Goal: Task Accomplishment & Management: Complete application form

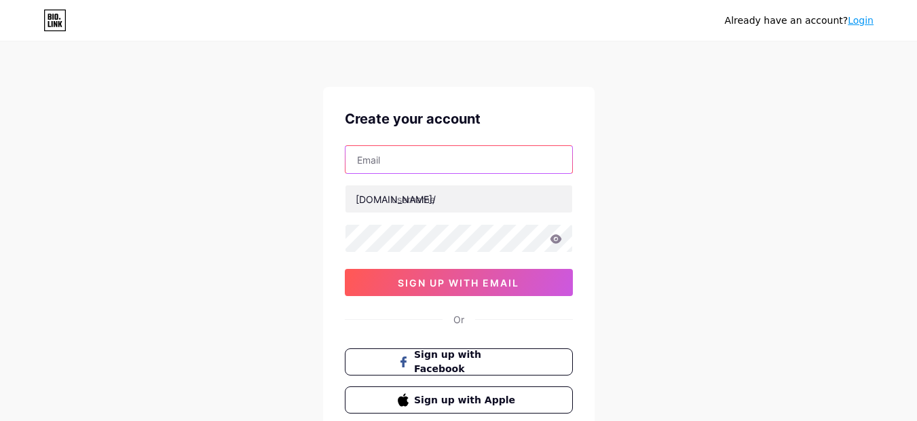
click at [394, 166] on input "text" at bounding box center [458, 159] width 227 height 27
type input "[EMAIL_ADDRESS][DOMAIN_NAME]"
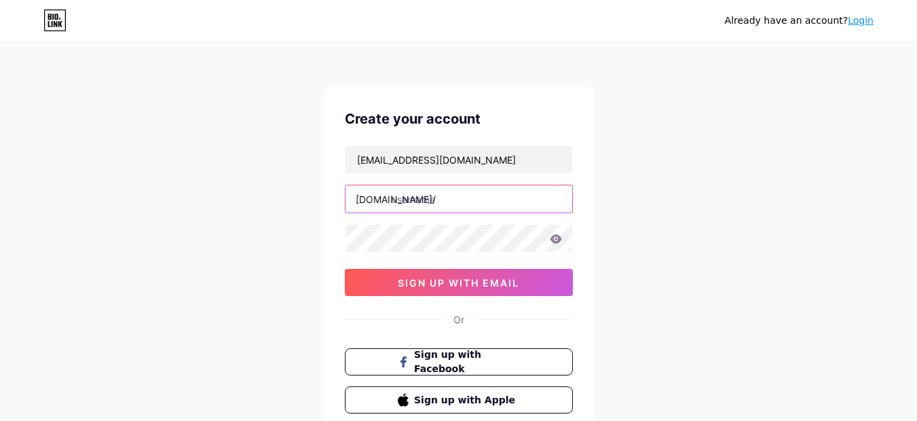
click at [413, 202] on input "text" at bounding box center [458, 198] width 227 height 27
paste input "ajayindustrial"
type input "ajayindustrial"
click at [642, 250] on div "Already have an account? Login Create your account [EMAIL_ADDRESS][DOMAIN_NAME]…" at bounding box center [458, 259] width 917 height 519
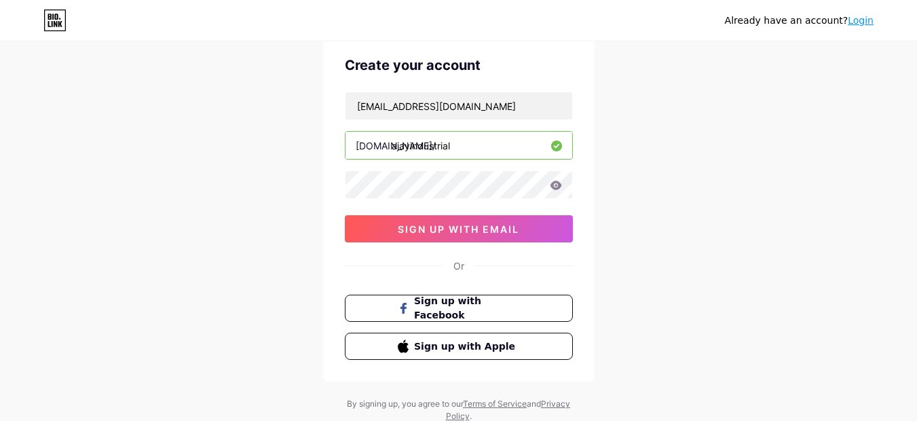
scroll to position [81, 0]
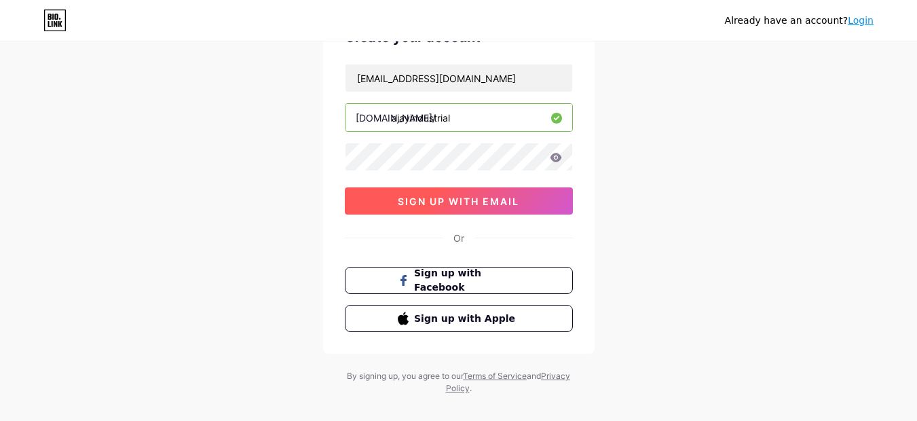
click at [459, 206] on span "sign up with email" at bounding box center [458, 201] width 121 height 12
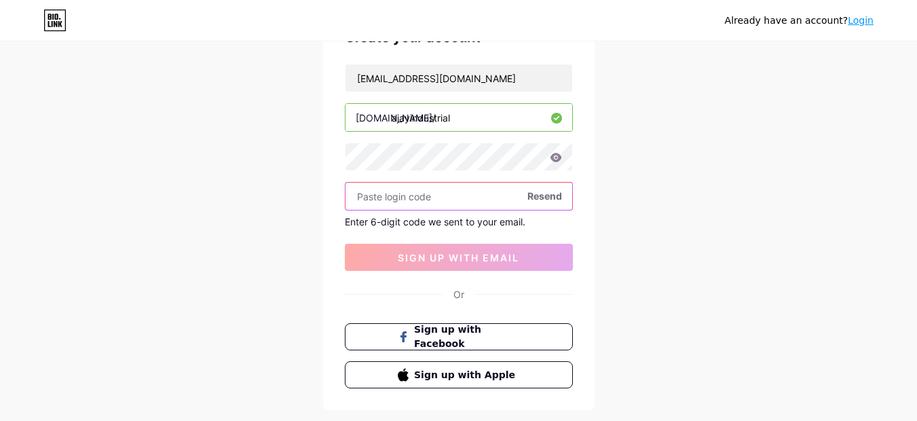
paste input "432929"
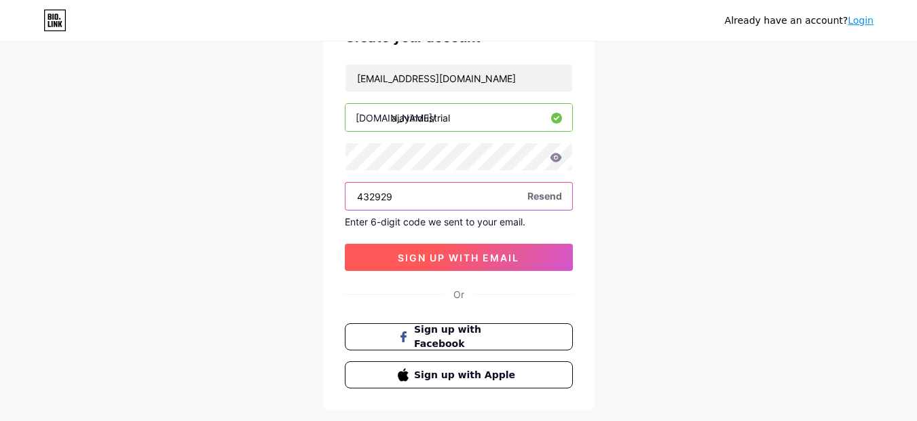
type input "432929"
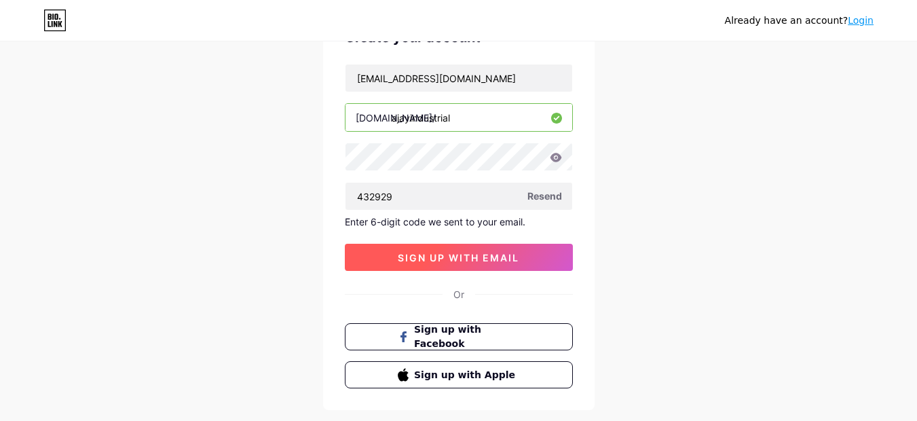
click at [433, 254] on span "sign up with email" at bounding box center [458, 258] width 121 height 12
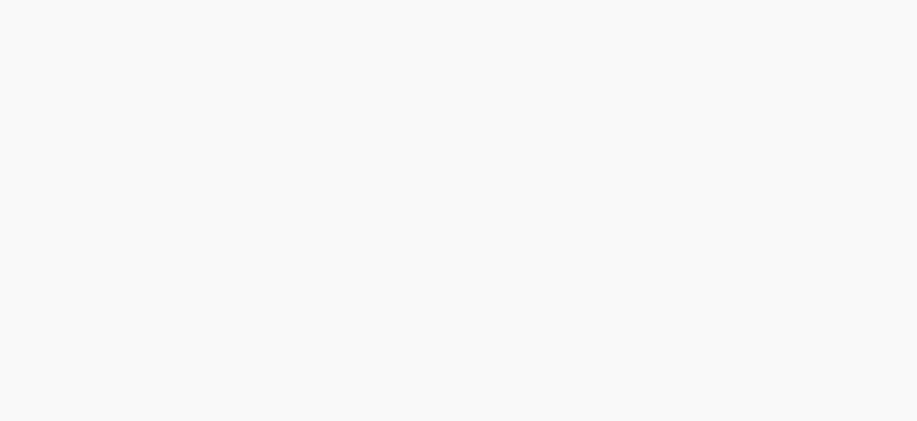
scroll to position [0, 0]
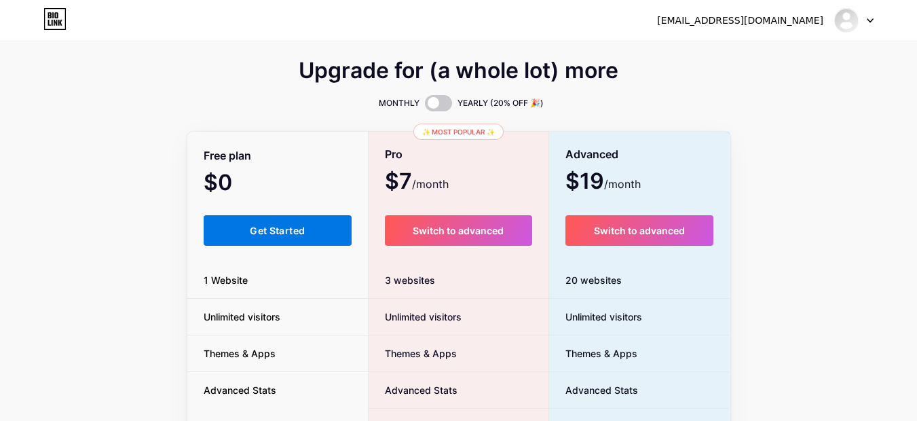
click at [290, 231] on span "Get Started" at bounding box center [277, 231] width 55 height 12
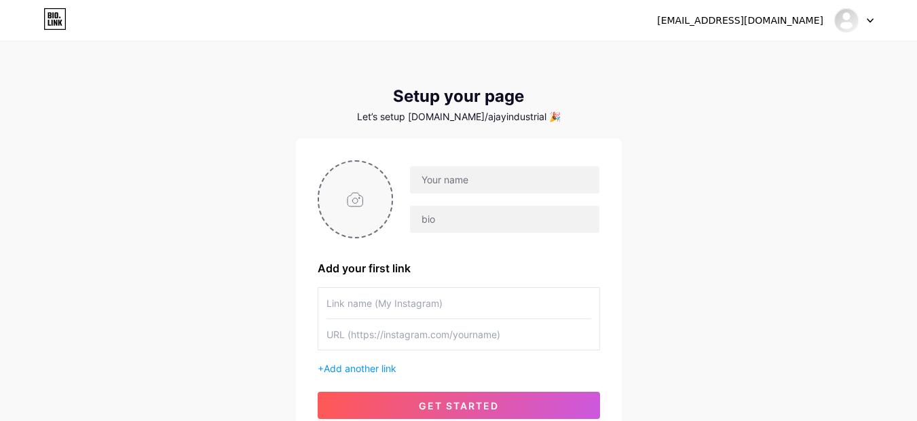
click at [356, 200] on input "file" at bounding box center [355, 199] width 73 height 75
type input "C:\fakepath\ajayindustrial logo.jpg"
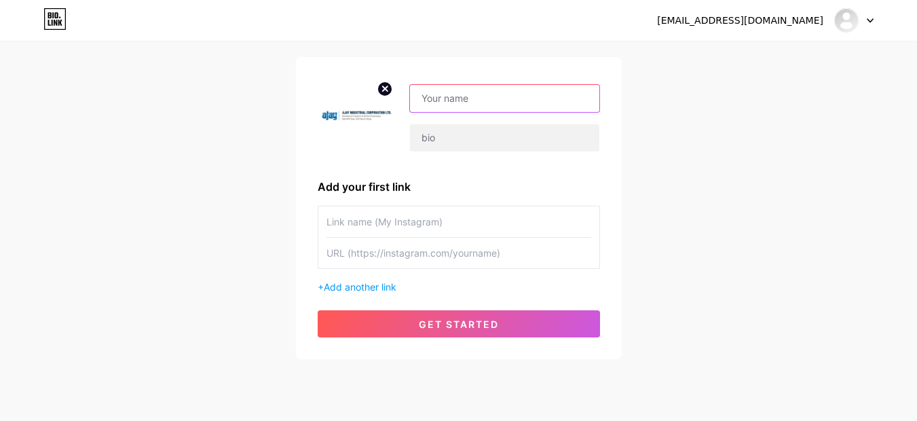
click at [439, 102] on input "text" at bounding box center [504, 98] width 189 height 27
paste input "Ajay Industrial Pvt Ltd."
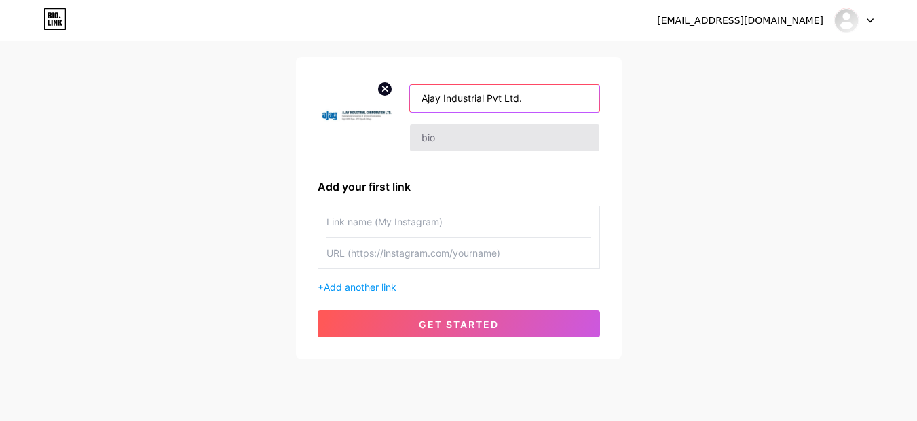
type input "Ajay Industrial Pvt Ltd."
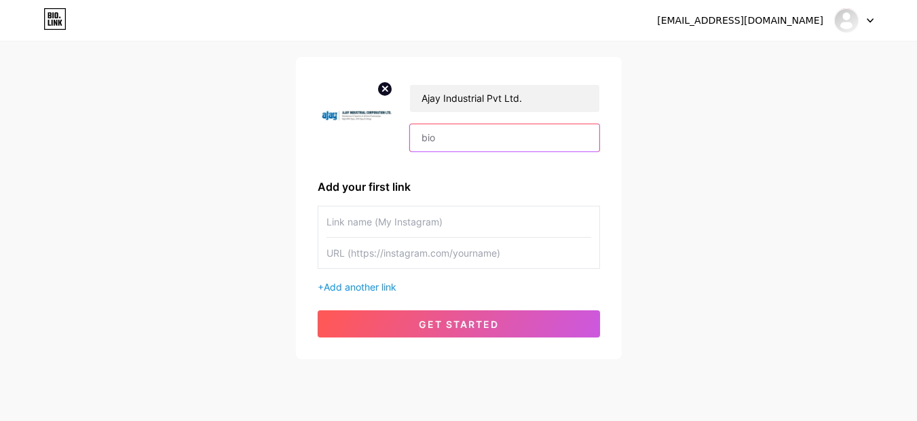
click at [466, 142] on input "text" at bounding box center [504, 137] width 189 height 27
click at [401, 229] on input "text" at bounding box center [458, 221] width 265 height 31
click at [381, 256] on input "text" at bounding box center [458, 253] width 265 height 31
paste input "[URL][DOMAIN_NAME]"
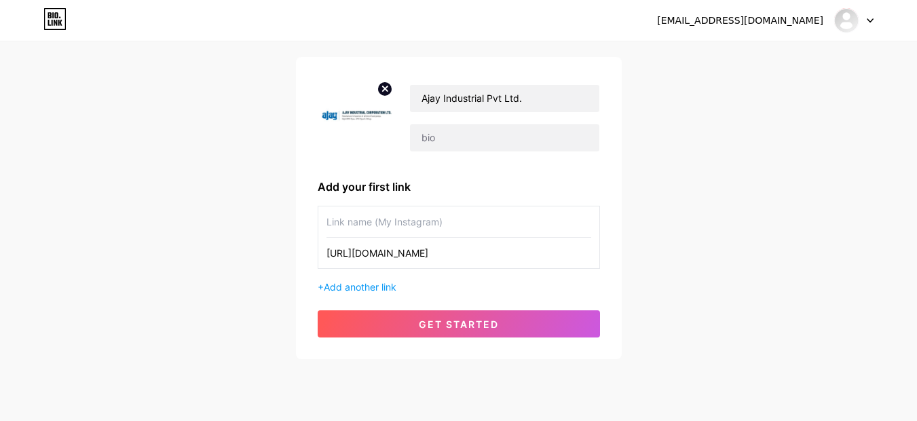
drag, startPoint x: 428, startPoint y: 254, endPoint x: 389, endPoint y: 257, distance: 38.8
click at [389, 257] on input "[URL][DOMAIN_NAME]" at bounding box center [458, 253] width 265 height 31
type input "[URL][DOMAIN_NAME]"
click at [353, 229] on input "text" at bounding box center [458, 221] width 265 height 31
paste input "nstagram"
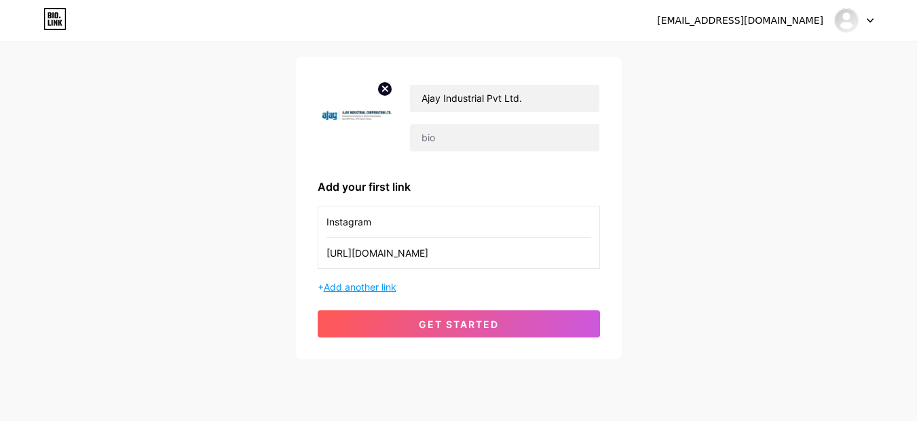
type input "Instagram"
click at [368, 290] on span "Add another link" at bounding box center [360, 287] width 73 height 12
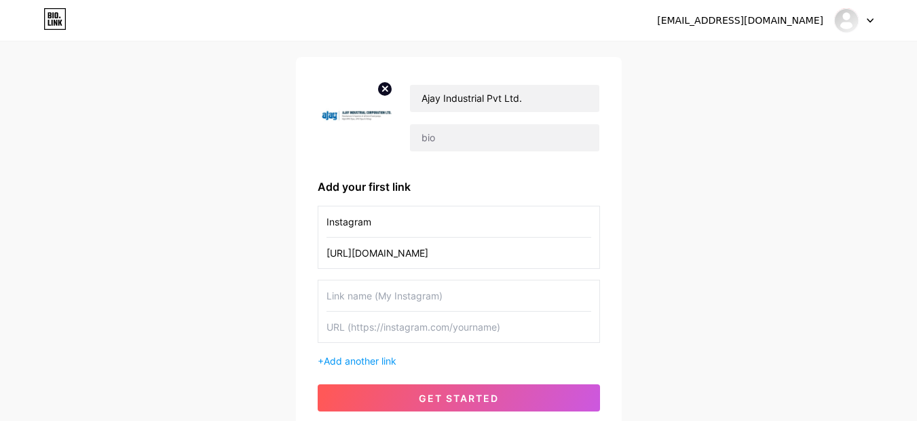
click at [368, 300] on input "text" at bounding box center [458, 295] width 265 height 31
click at [368, 333] on input "text" at bounding box center [458, 326] width 265 height 31
paste input "[URL][DOMAIN_NAME]"
drag, startPoint x: 426, startPoint y: 328, endPoint x: 388, endPoint y: 328, distance: 38.0
click at [388, 328] on input "[URL][DOMAIN_NAME]" at bounding box center [458, 326] width 265 height 31
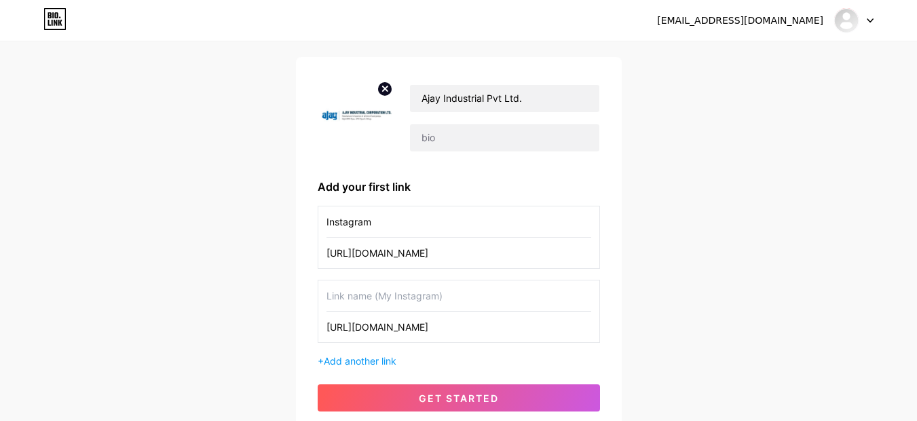
type input "[URL][DOMAIN_NAME]"
click at [365, 292] on input "text" at bounding box center [458, 295] width 265 height 31
paste input "acebook"
click at [325, 296] on div "acebook [URL][DOMAIN_NAME]" at bounding box center [459, 311] width 282 height 63
click at [326, 295] on input "acebook" at bounding box center [458, 295] width 265 height 31
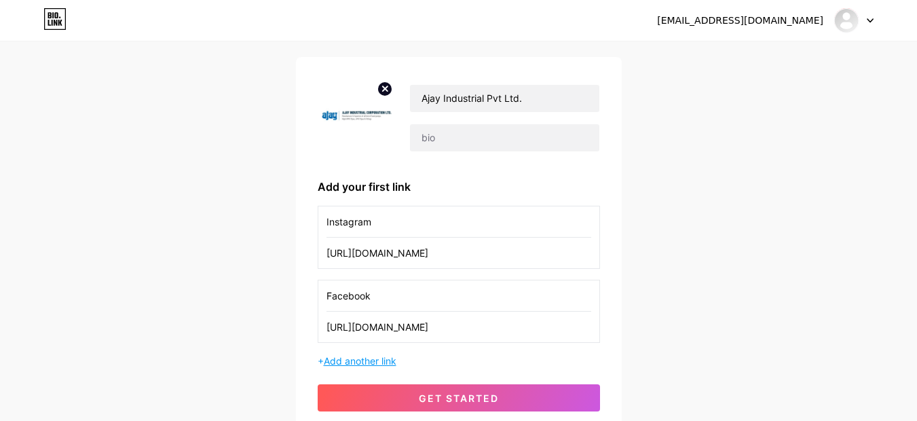
type input "Facebook"
click at [332, 362] on span "Add another link" at bounding box center [360, 361] width 73 height 12
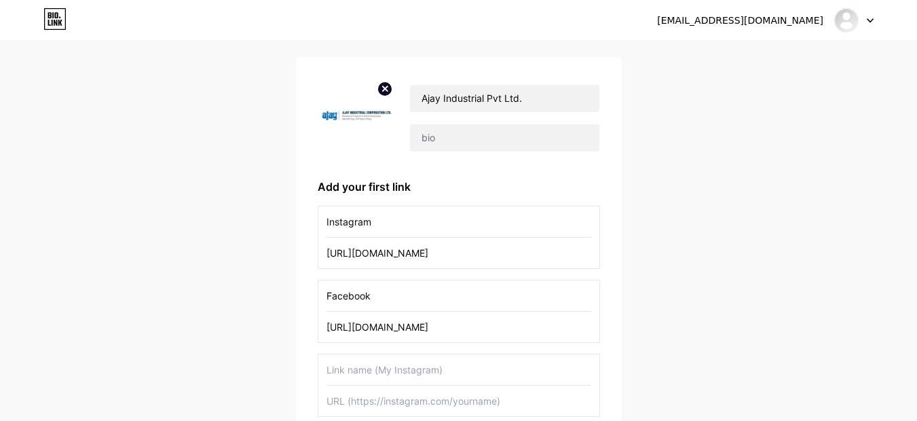
click at [364, 368] on input "text" at bounding box center [458, 369] width 265 height 31
paste input "[URL][DOMAIN_NAME]"
type input "[URL][DOMAIN_NAME]"
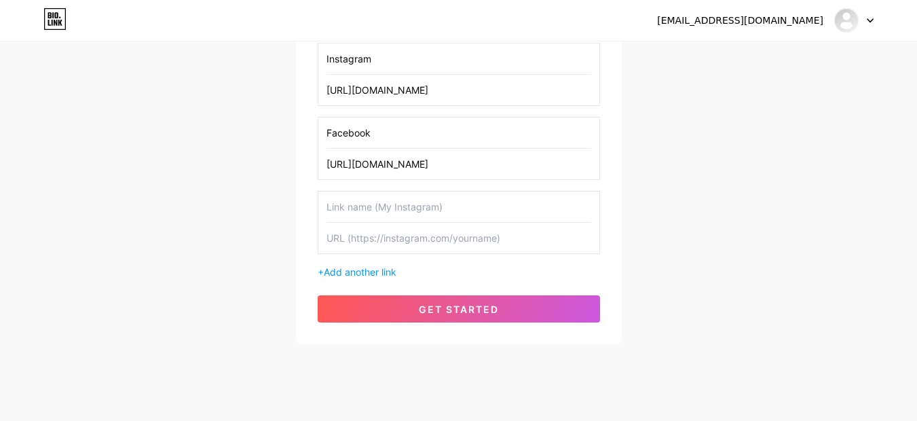
click at [362, 239] on input "text" at bounding box center [458, 238] width 265 height 31
paste input "[URL][DOMAIN_NAME]"
drag, startPoint x: 415, startPoint y: 240, endPoint x: 389, endPoint y: 240, distance: 25.8
click at [389, 240] on input "[URL][DOMAIN_NAME]" at bounding box center [458, 238] width 265 height 31
type input "[URL][DOMAIN_NAME]"
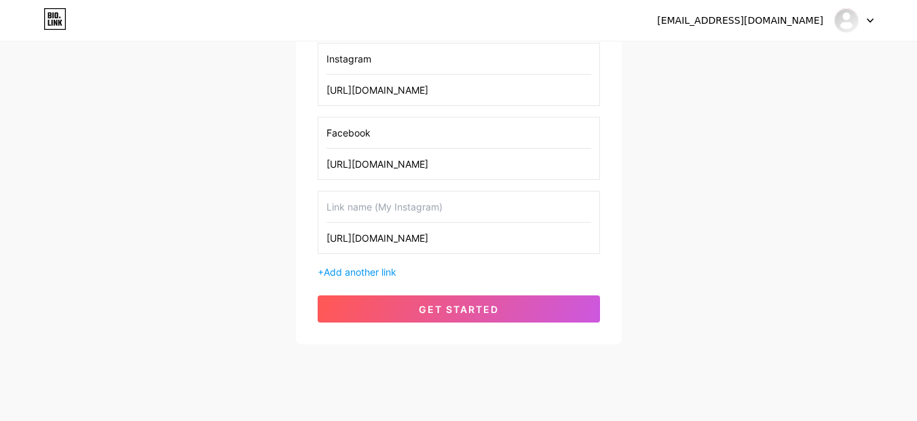
click at [367, 204] on input "text" at bounding box center [458, 206] width 265 height 31
paste input "[PERSON_NAME]."
click at [328, 206] on input "[PERSON_NAME]" at bounding box center [458, 206] width 265 height 31
type input "Twitter"
click at [390, 274] on span "Add another link" at bounding box center [360, 272] width 73 height 12
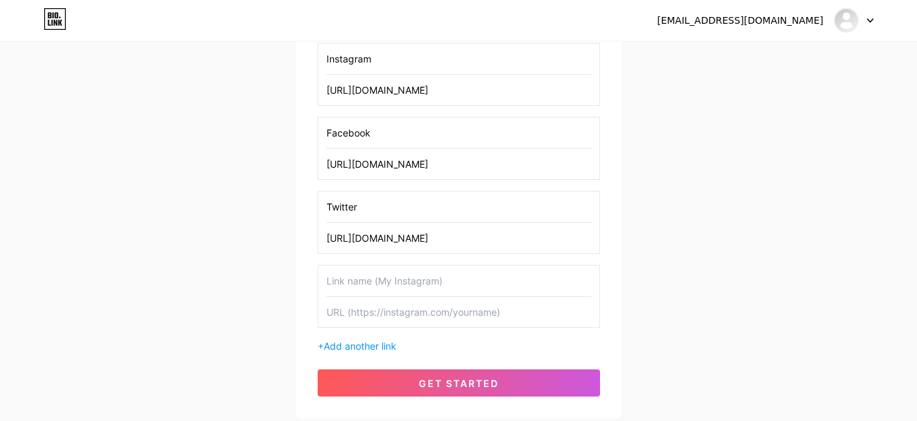
click at [359, 286] on input "text" at bounding box center [458, 280] width 265 height 31
click at [376, 211] on input "Twitter" at bounding box center [458, 206] width 265 height 31
drag, startPoint x: 311, startPoint y: 210, endPoint x: 326, endPoint y: 204, distance: 16.1
click at [314, 179] on div "Ajay Industrial Pvt Ltd. Add your first link Instagram [URL][DOMAIN_NAME] Faceb…" at bounding box center [459, 156] width 326 height 524
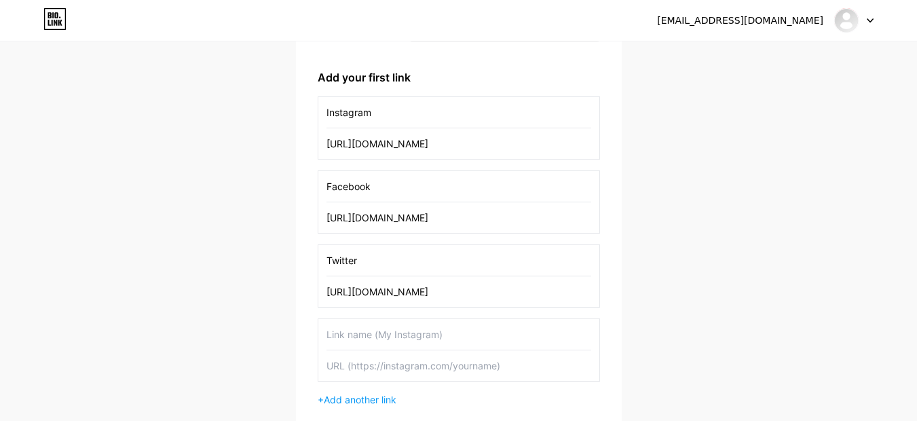
scroll to position [163, 0]
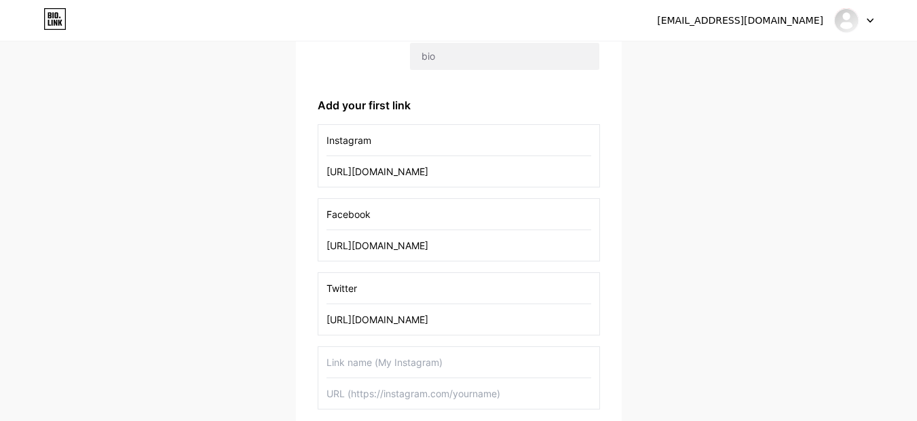
drag, startPoint x: 515, startPoint y: 174, endPoint x: 325, endPoint y: 135, distance: 193.9
click at [325, 135] on div "Instagram [URL][DOMAIN_NAME]" at bounding box center [459, 155] width 282 height 63
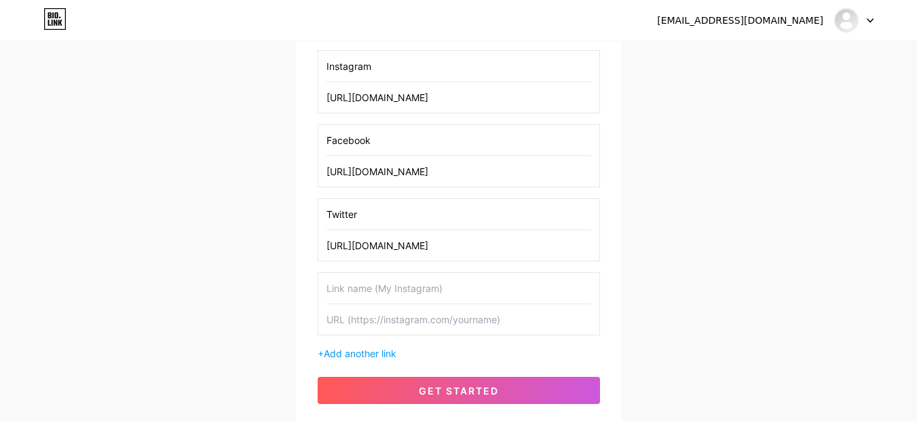
scroll to position [326, 0]
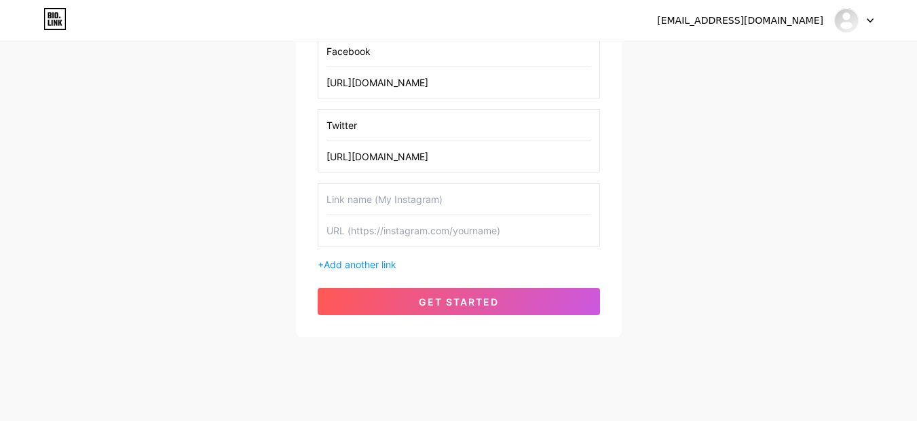
click at [363, 232] on input "text" at bounding box center [458, 230] width 265 height 31
paste input "[URL][DOMAIN_NAME]"
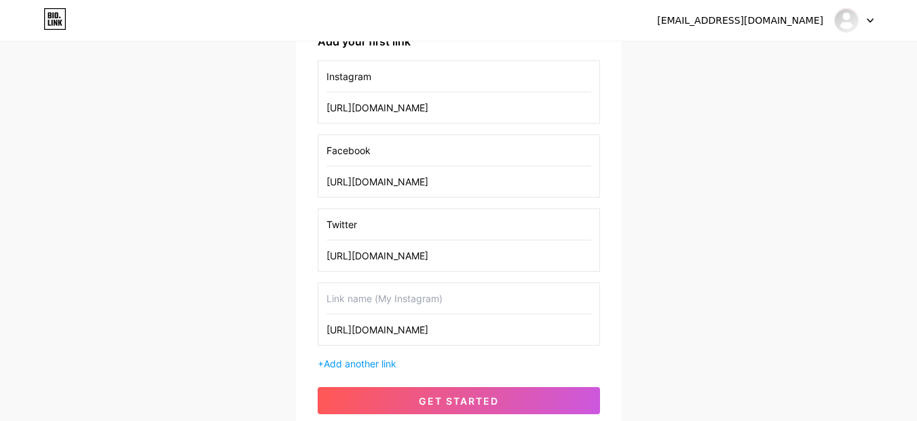
scroll to position [81, 0]
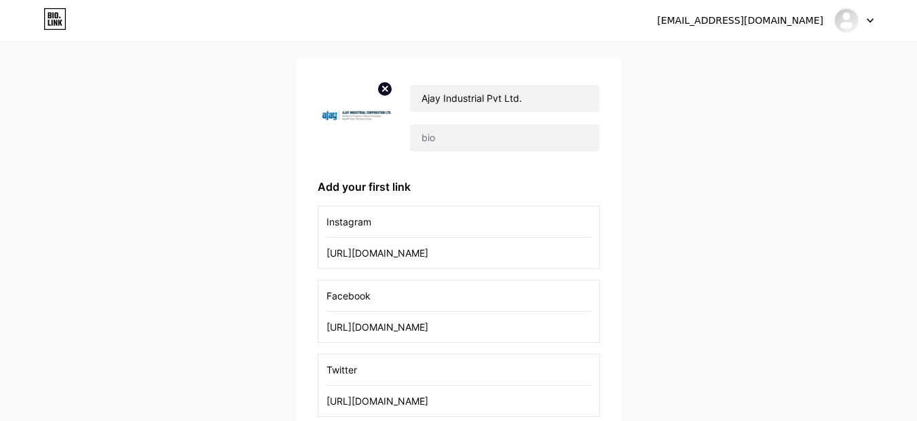
type input "[URL][DOMAIN_NAME]"
drag, startPoint x: 357, startPoint y: 219, endPoint x: 324, endPoint y: 220, distance: 32.6
click at [324, 220] on div "Instagram [URL][DOMAIN_NAME]" at bounding box center [459, 237] width 282 height 63
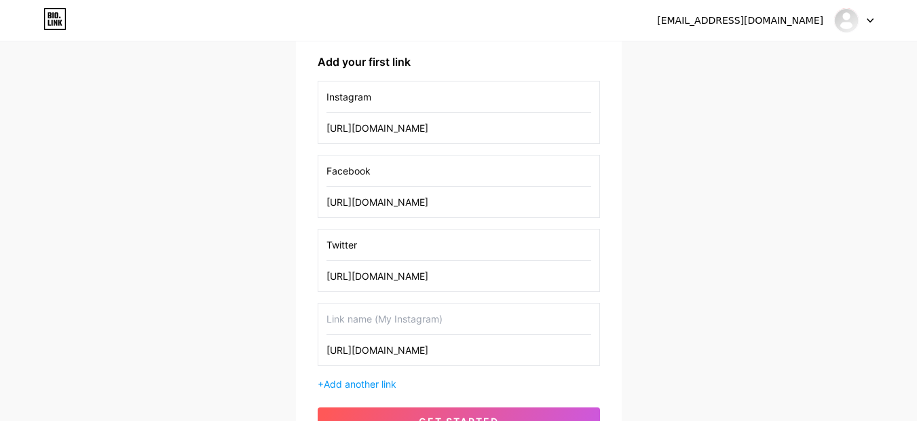
scroll to position [326, 0]
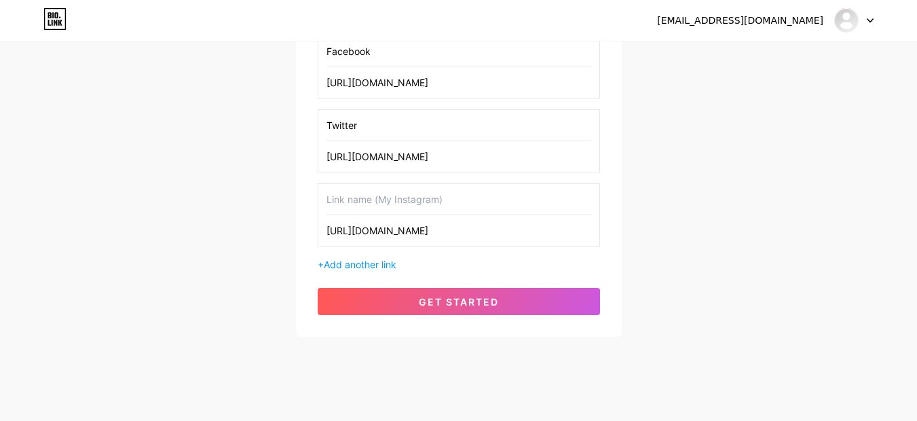
click at [345, 206] on input "text" at bounding box center [458, 199] width 265 height 31
paste input "Instagram"
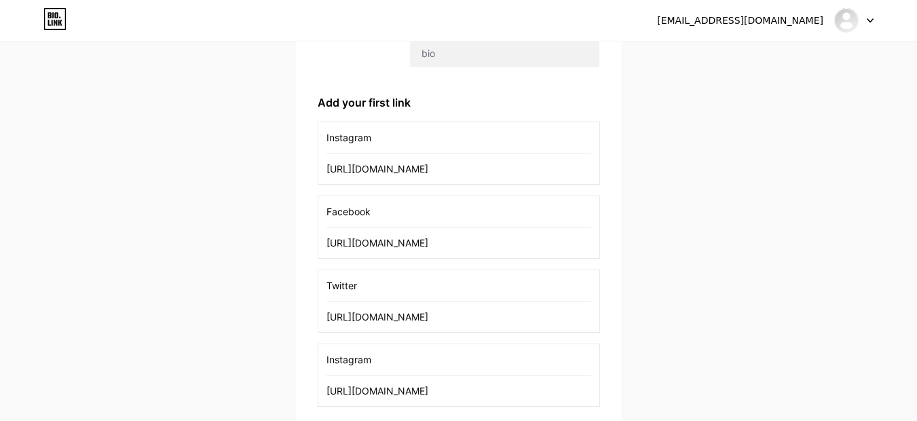
scroll to position [163, 0]
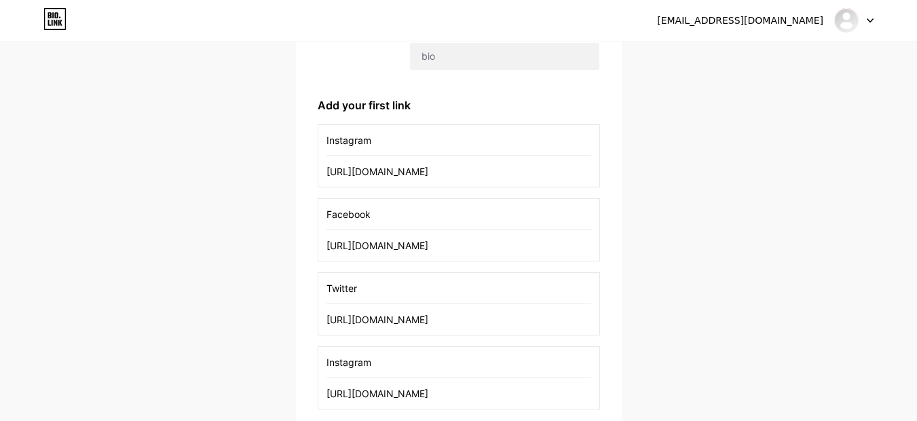
type input "Instagram"
drag, startPoint x: 527, startPoint y: 171, endPoint x: 318, endPoint y: 166, distance: 209.8
click at [318, 166] on div "Instagram [URL][DOMAIN_NAME]" at bounding box center [459, 155] width 282 height 63
paste input "[URL][DOMAIN_NAME]"
type input "[URL][DOMAIN_NAME]"
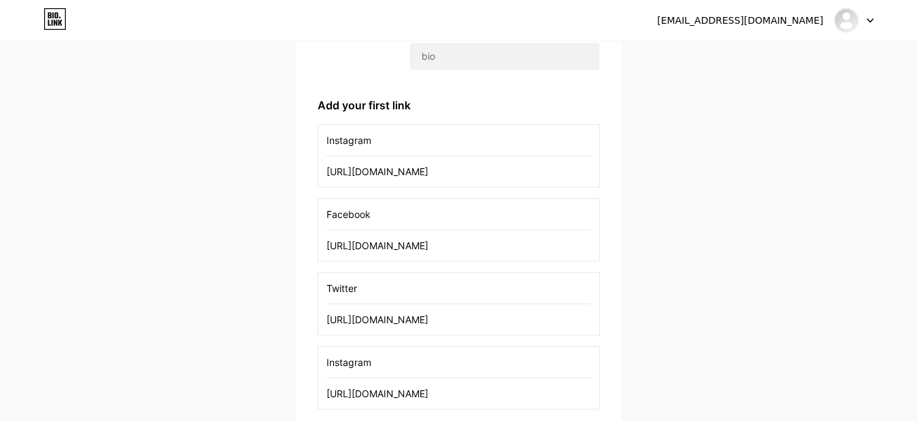
drag, startPoint x: 391, startPoint y: 139, endPoint x: 324, endPoint y: 141, distance: 66.5
click at [324, 141] on div "Instagram [URL][DOMAIN_NAME]" at bounding box center [459, 155] width 282 height 63
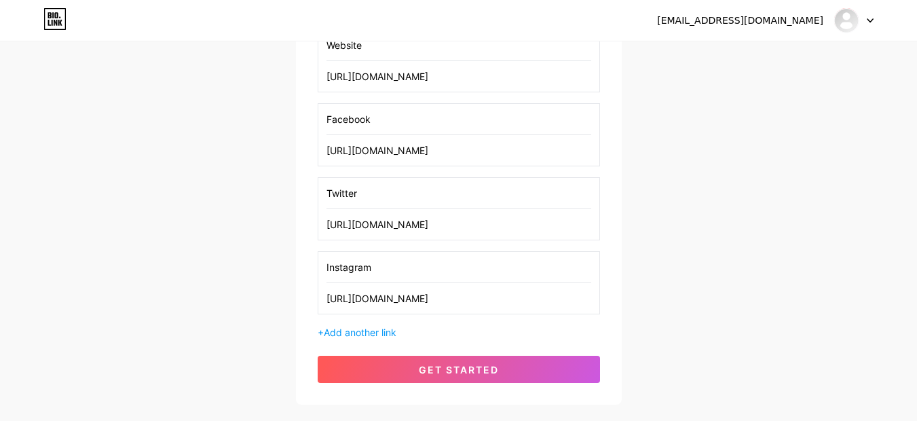
scroll to position [326, 0]
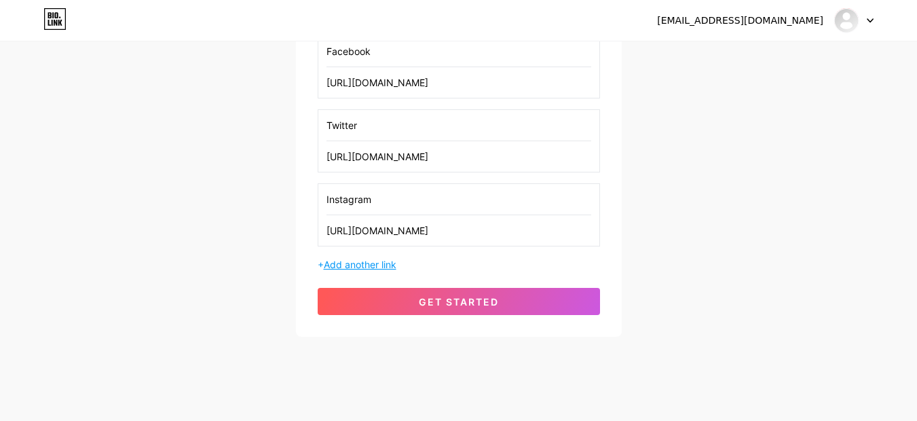
type input "Website"
click at [382, 269] on span "Add another link" at bounding box center [360, 265] width 73 height 12
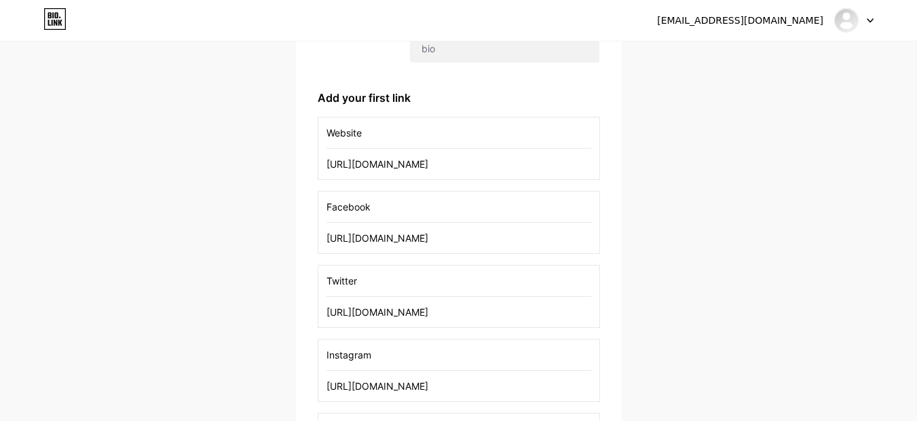
scroll to position [163, 0]
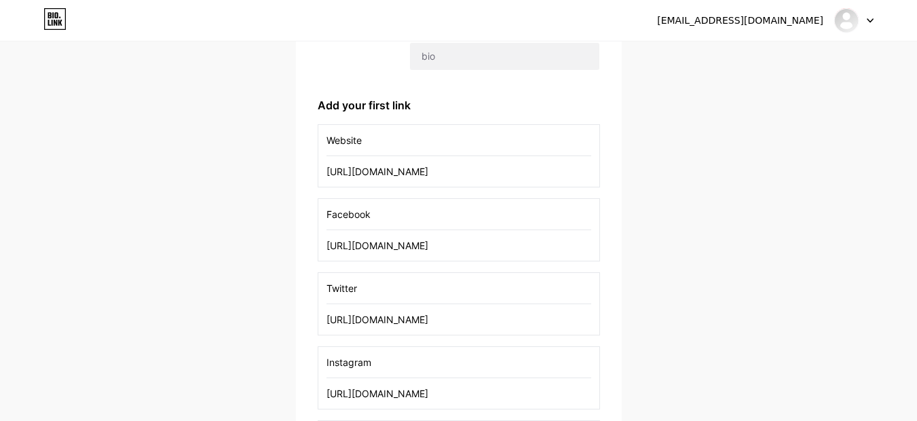
drag, startPoint x: 505, startPoint y: 245, endPoint x: 329, endPoint y: 236, distance: 176.0
click at [328, 237] on input "[URL][DOMAIN_NAME]" at bounding box center [458, 245] width 265 height 31
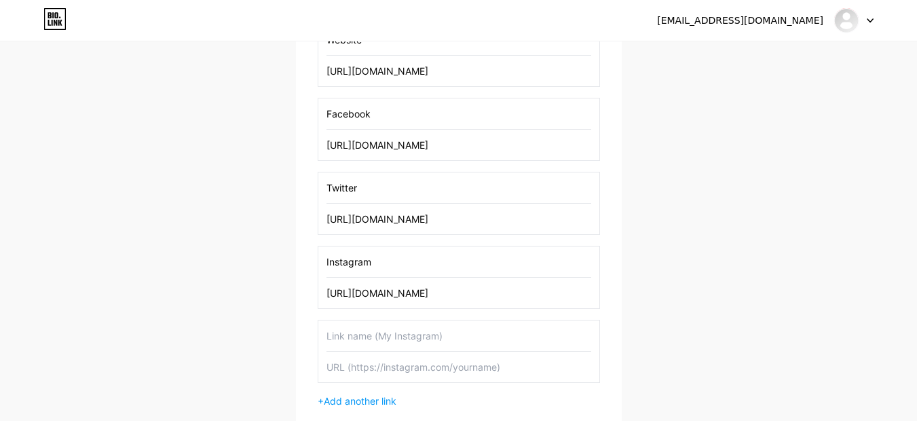
scroll to position [326, 0]
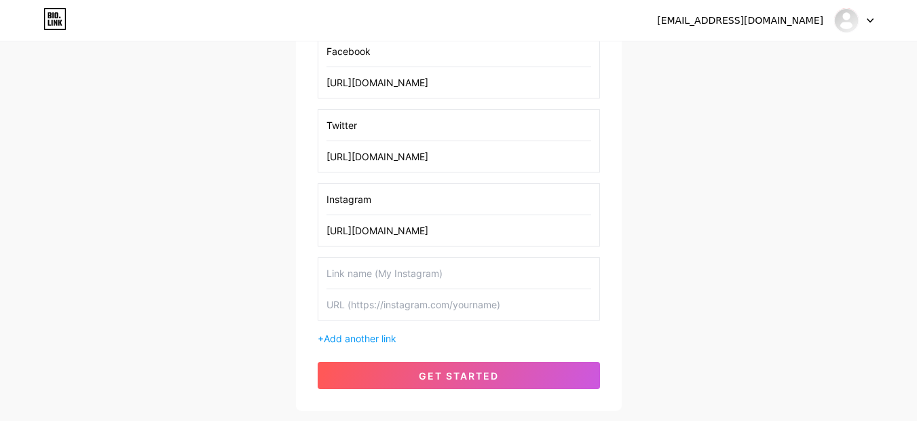
click at [377, 311] on input "text" at bounding box center [458, 304] width 265 height 31
paste input "[URL][DOMAIN_NAME]"
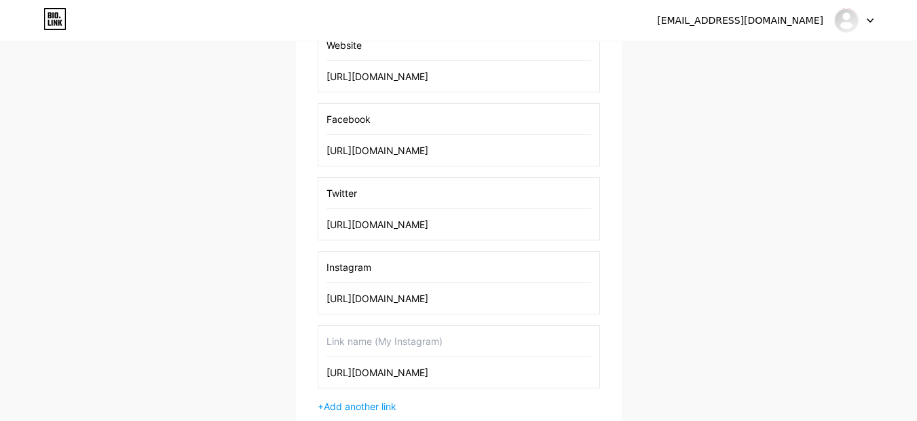
scroll to position [163, 0]
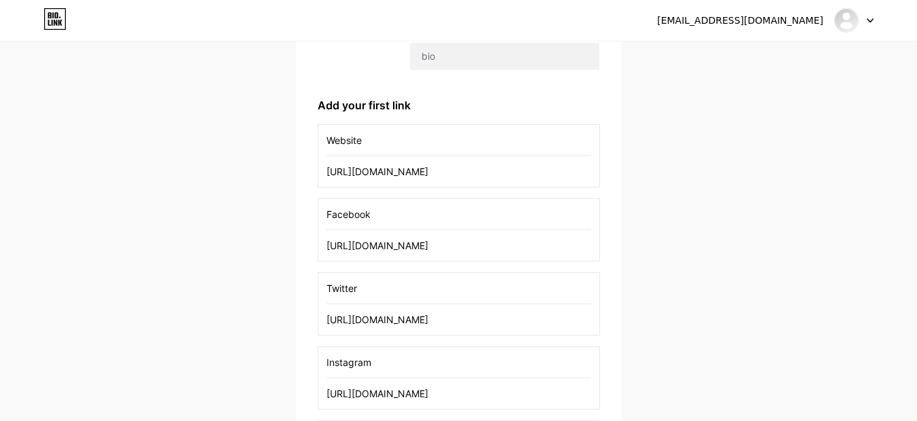
type input "[URL][DOMAIN_NAME]"
drag, startPoint x: 373, startPoint y: 216, endPoint x: 328, endPoint y: 214, distance: 44.8
click at [328, 214] on input "Facebook" at bounding box center [458, 214] width 265 height 31
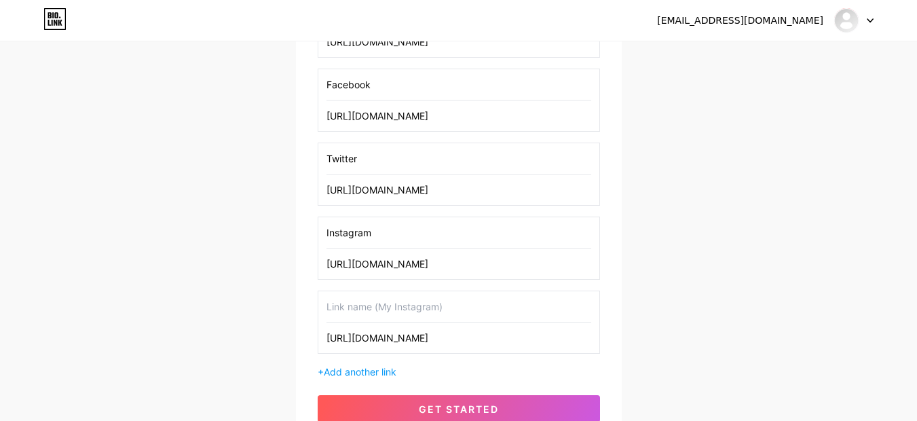
scroll to position [407, 0]
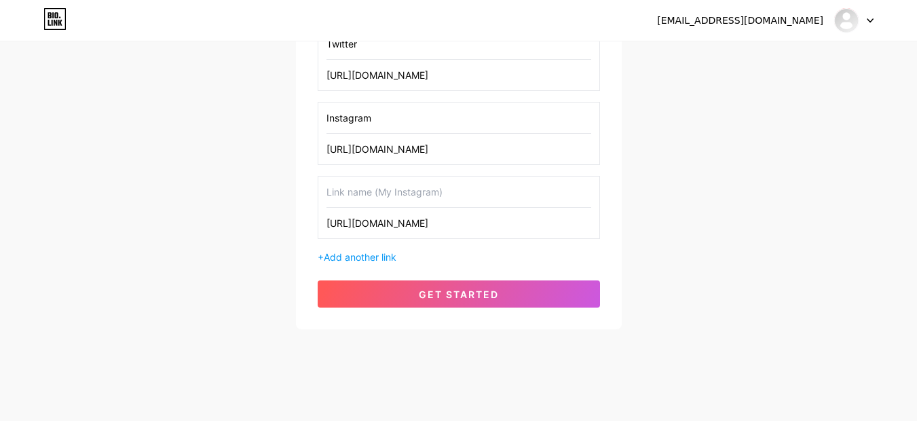
click at [357, 198] on input "text" at bounding box center [458, 191] width 265 height 31
paste input "Facebook"
type input "Facebook"
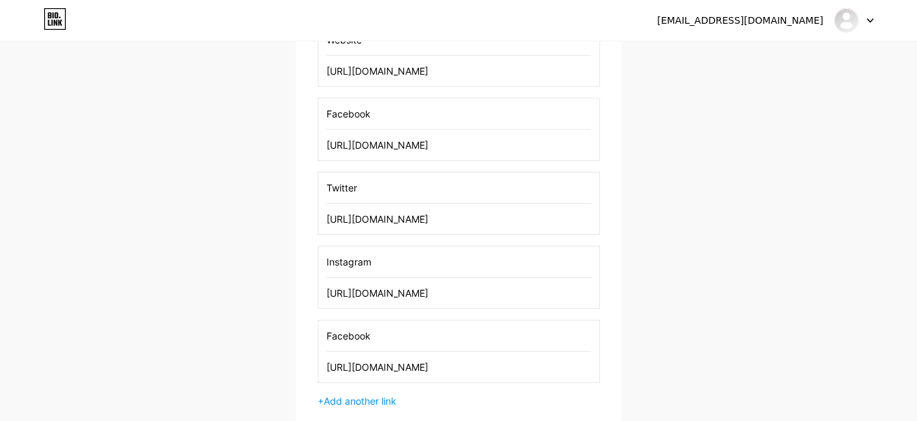
scroll to position [163, 0]
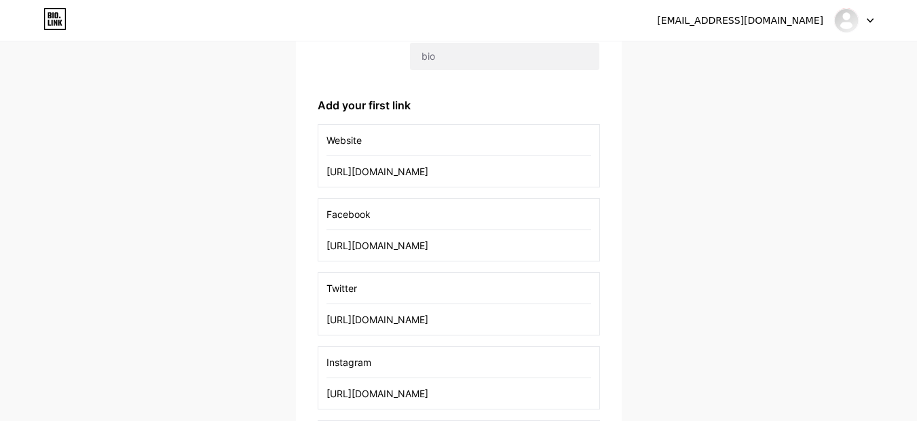
drag, startPoint x: 526, startPoint y: 242, endPoint x: 312, endPoint y: 244, distance: 213.8
click at [312, 244] on div "Ajay Industrial Pvt Ltd. Add your first link Website [URL][DOMAIN_NAME] Faceboo…" at bounding box center [459, 275] width 326 height 598
paste input "[URL][DOMAIN_NAME]"
type input "[URL][DOMAIN_NAME]"
drag, startPoint x: 387, startPoint y: 215, endPoint x: 324, endPoint y: 220, distance: 62.6
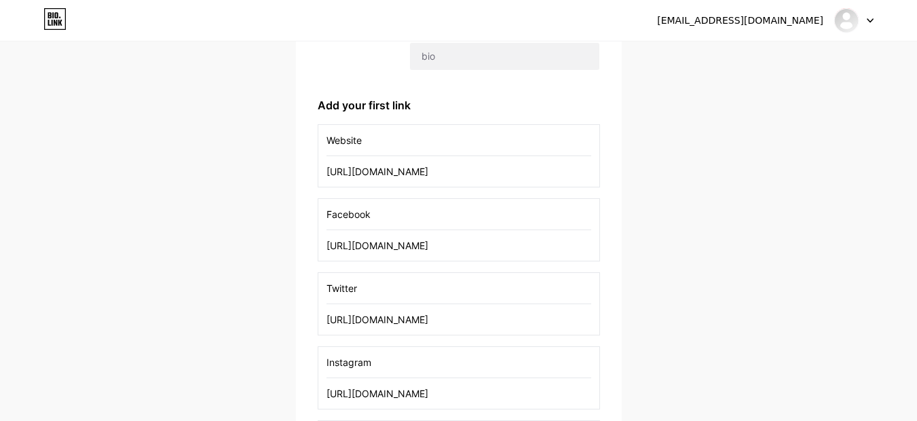
click at [324, 220] on div "Facebook [URL][DOMAIN_NAME]" at bounding box center [459, 229] width 282 height 63
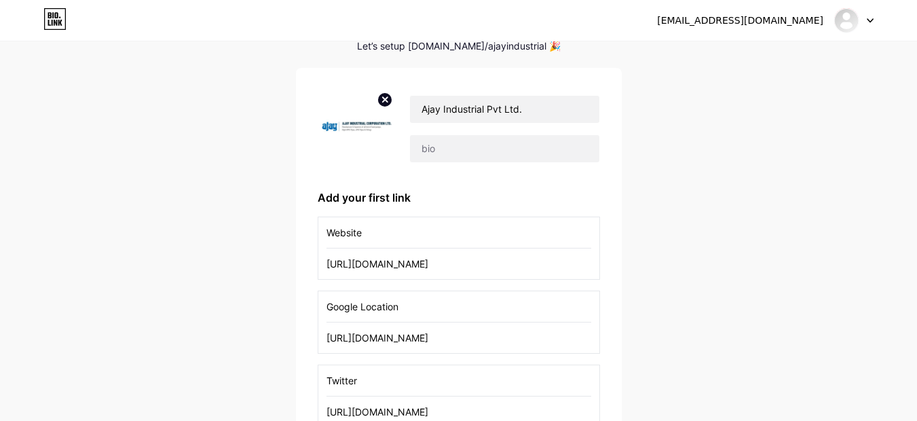
scroll to position [0, 0]
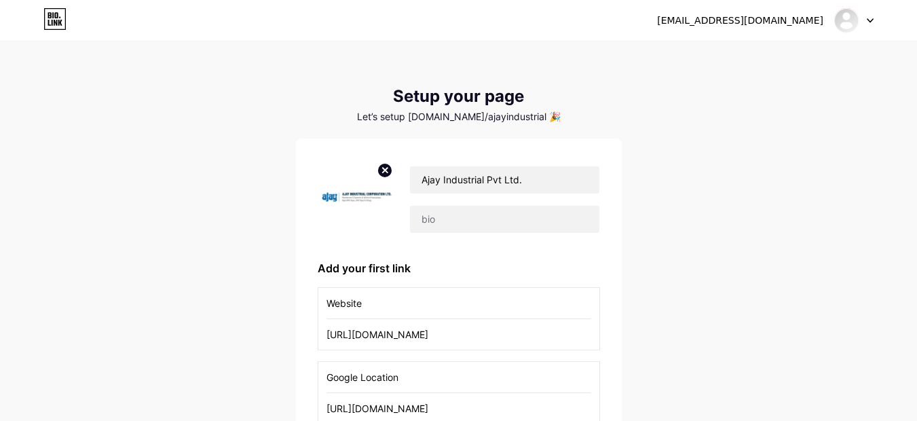
type input "Google Location"
click at [458, 218] on input "text" at bounding box center [504, 219] width 189 height 27
paste input "Ajay Industrial Pvt Ltd is one of India’s leading water management products man…"
drag, startPoint x: 515, startPoint y: 225, endPoint x: 593, endPoint y: 238, distance: 79.0
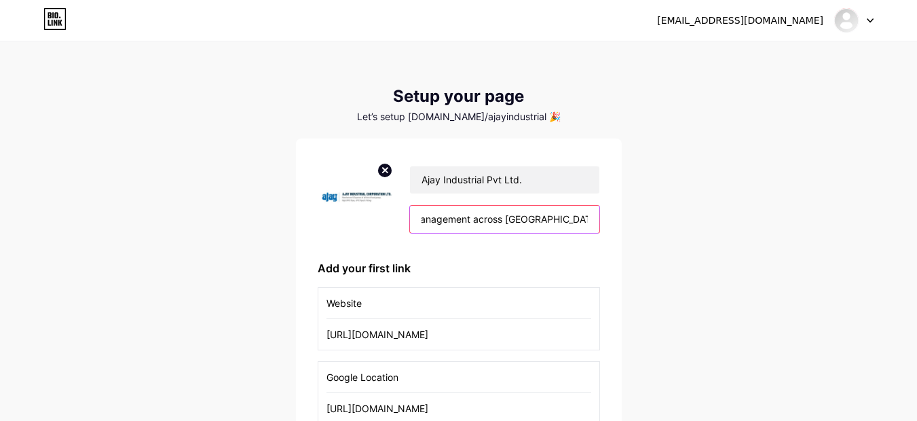
click at [593, 238] on div "Ajay Industrial Pvt Ltd. Ajay Industrial Pvt Ltd is one of India’s leading wate…" at bounding box center [459, 199] width 282 height 78
type input "Ajay Industrial Pvt Ltd is one of India’s leading water management products man…"
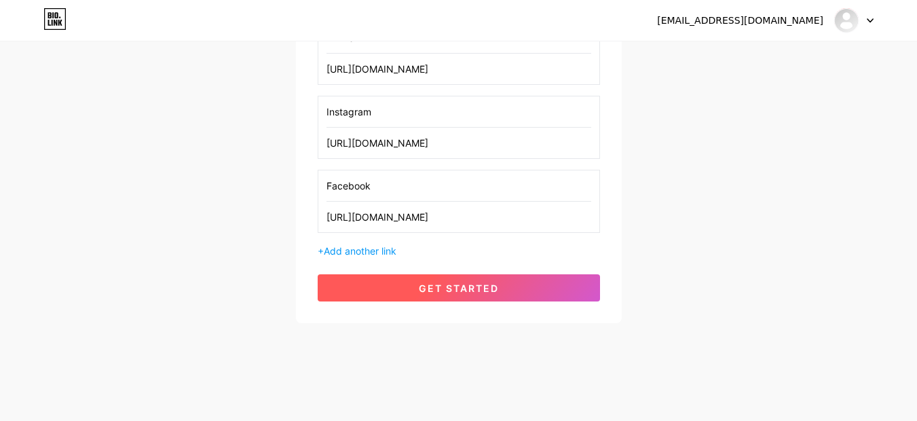
click at [485, 295] on button "get started" at bounding box center [459, 287] width 282 height 27
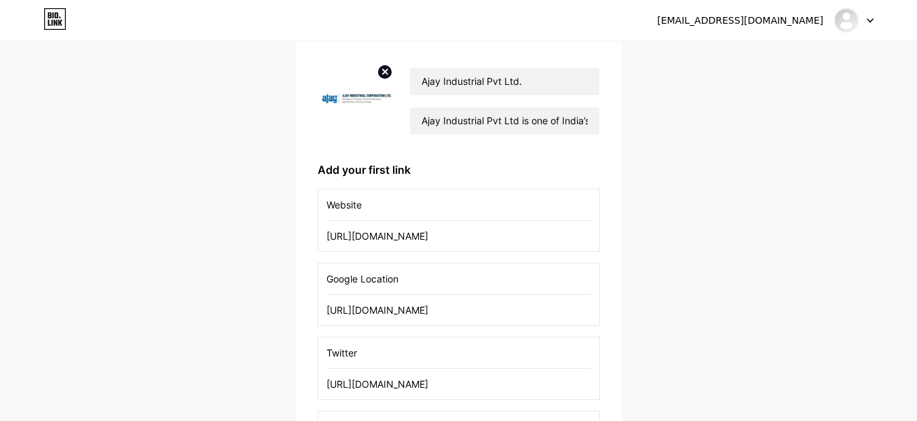
scroll to position [6, 0]
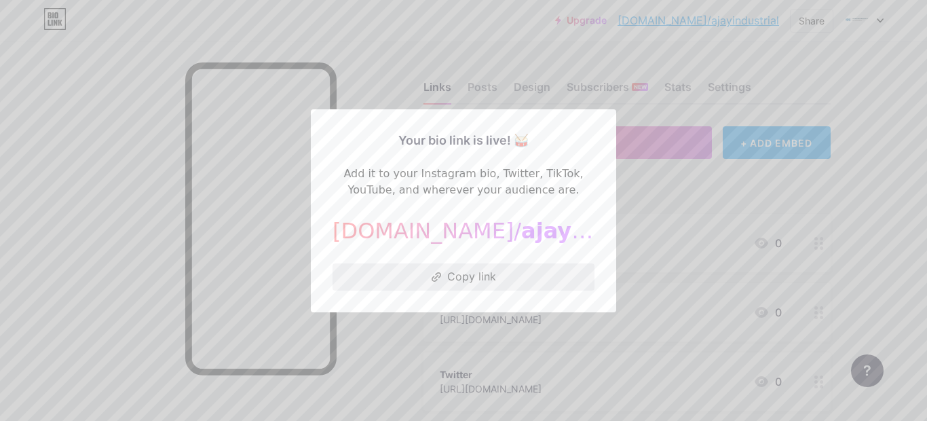
click at [453, 275] on button "Copy link" at bounding box center [464, 276] width 262 height 27
